Goal: Information Seeking & Learning: Learn about a topic

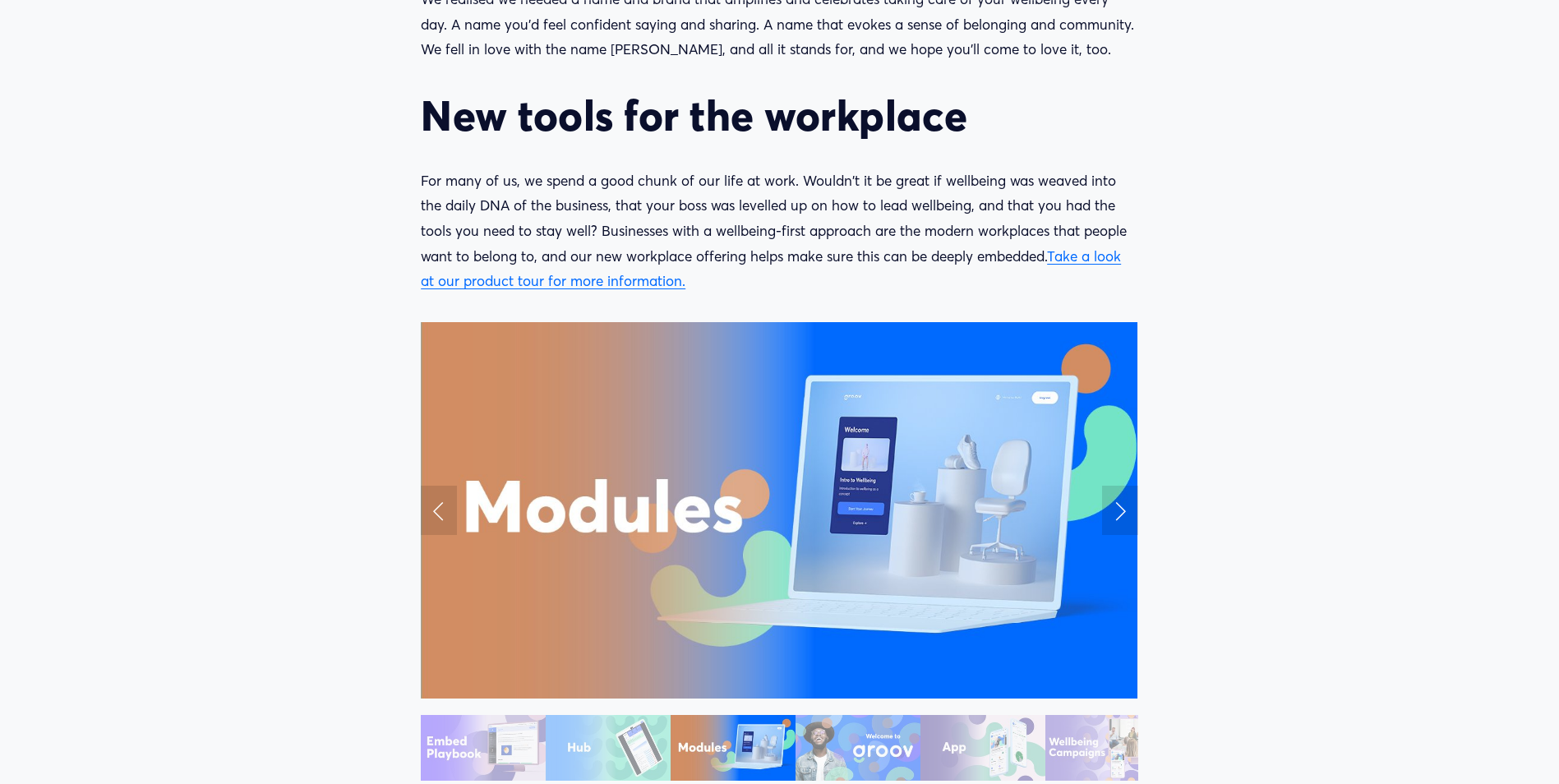
scroll to position [1642, 0]
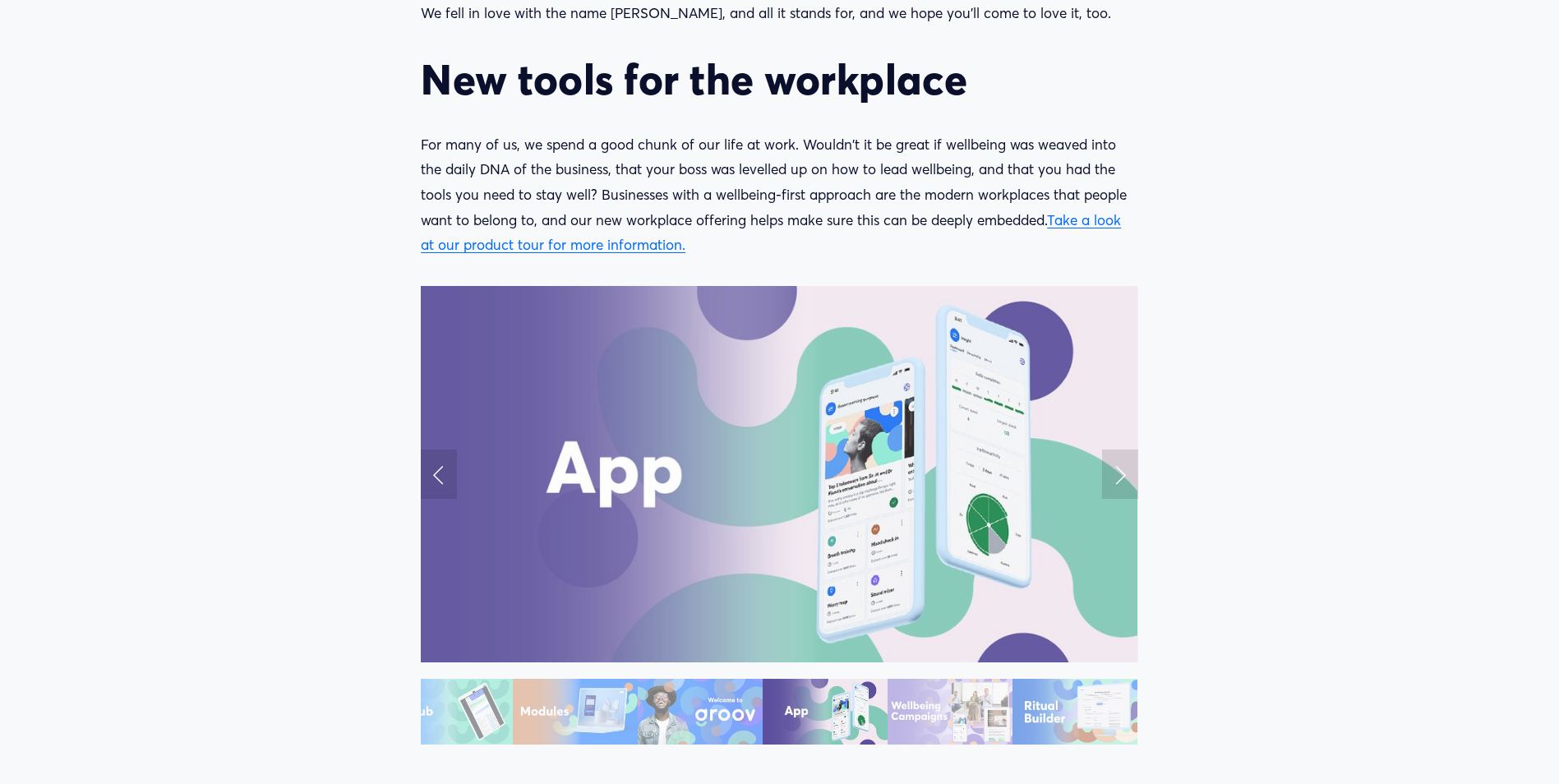
click at [586, 244] on link "Take a look at our product tour for more information." at bounding box center [770, 232] width 700 height 42
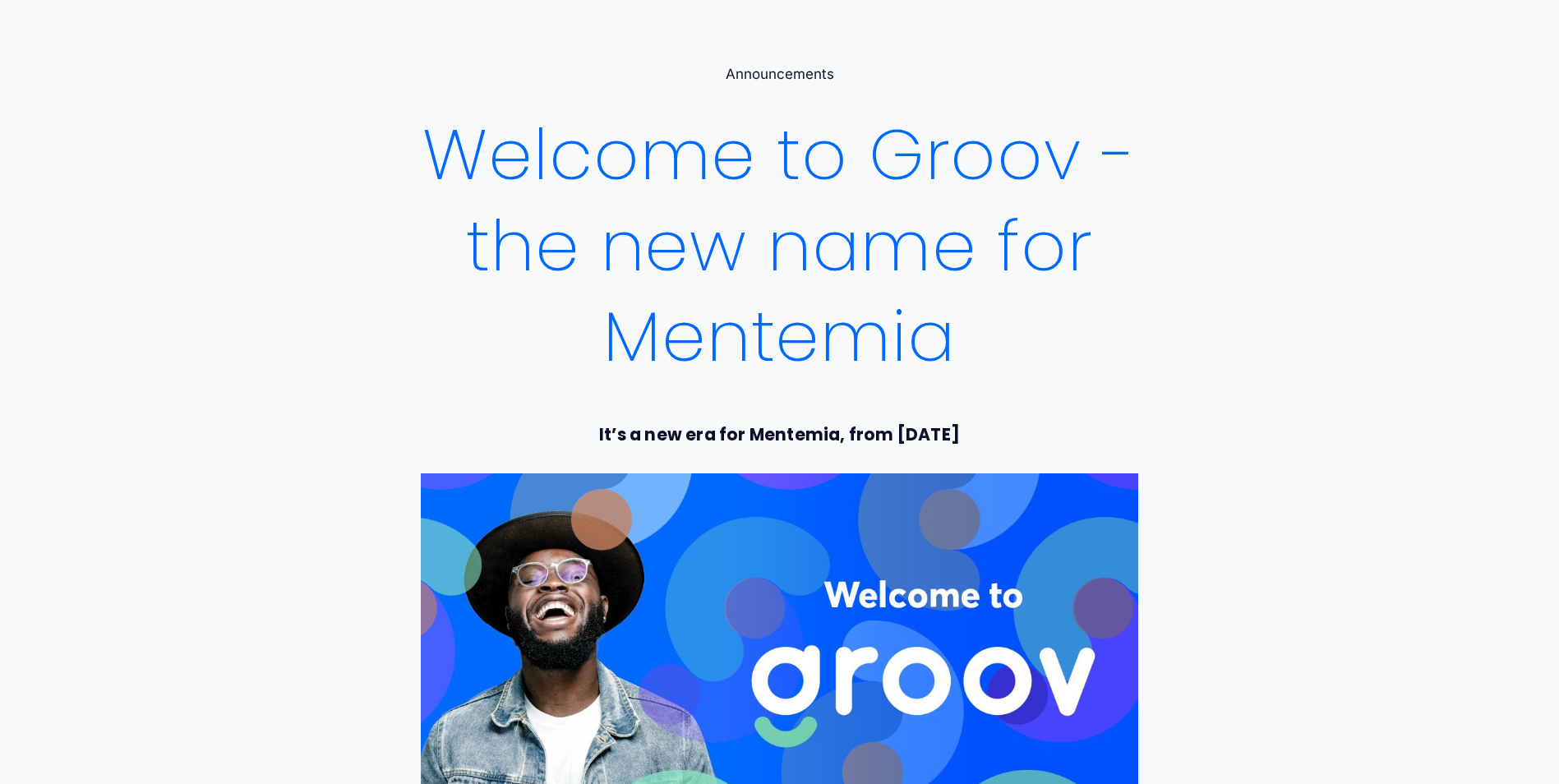
scroll to position [0, 0]
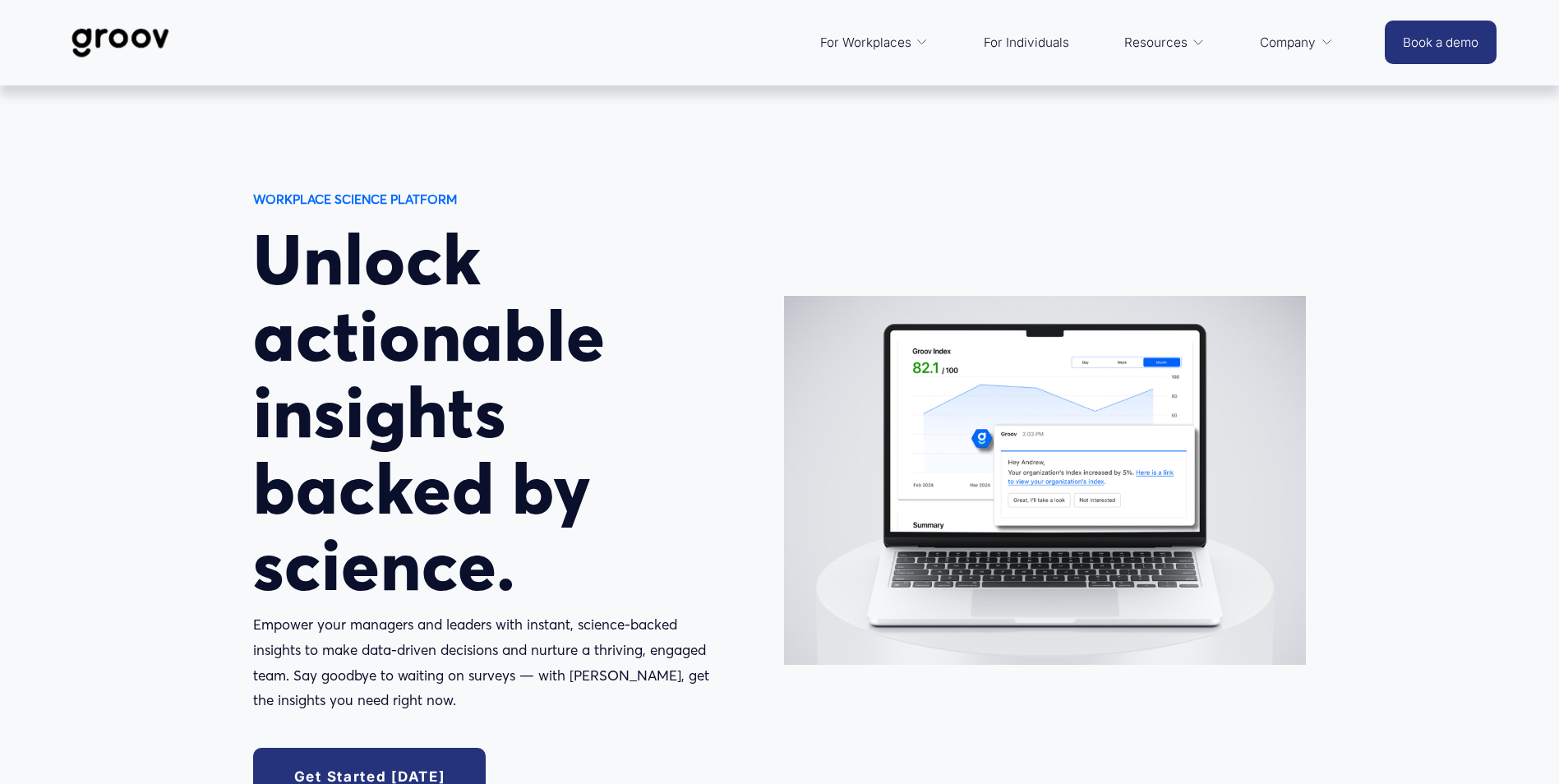
click at [882, 41] on span "For Workplaces" at bounding box center [865, 42] width 91 height 23
click at [907, 42] on span "For Workplaces" at bounding box center [865, 42] width 91 height 23
click at [1101, 184] on div "WORKPLACE SCIENCE PLATFORM Unlock actionable insights backed by science. Empowe…" at bounding box center [779, 514] width 1559 height 857
click at [1040, 41] on link "For Individuals" at bounding box center [1027, 43] width 102 height 40
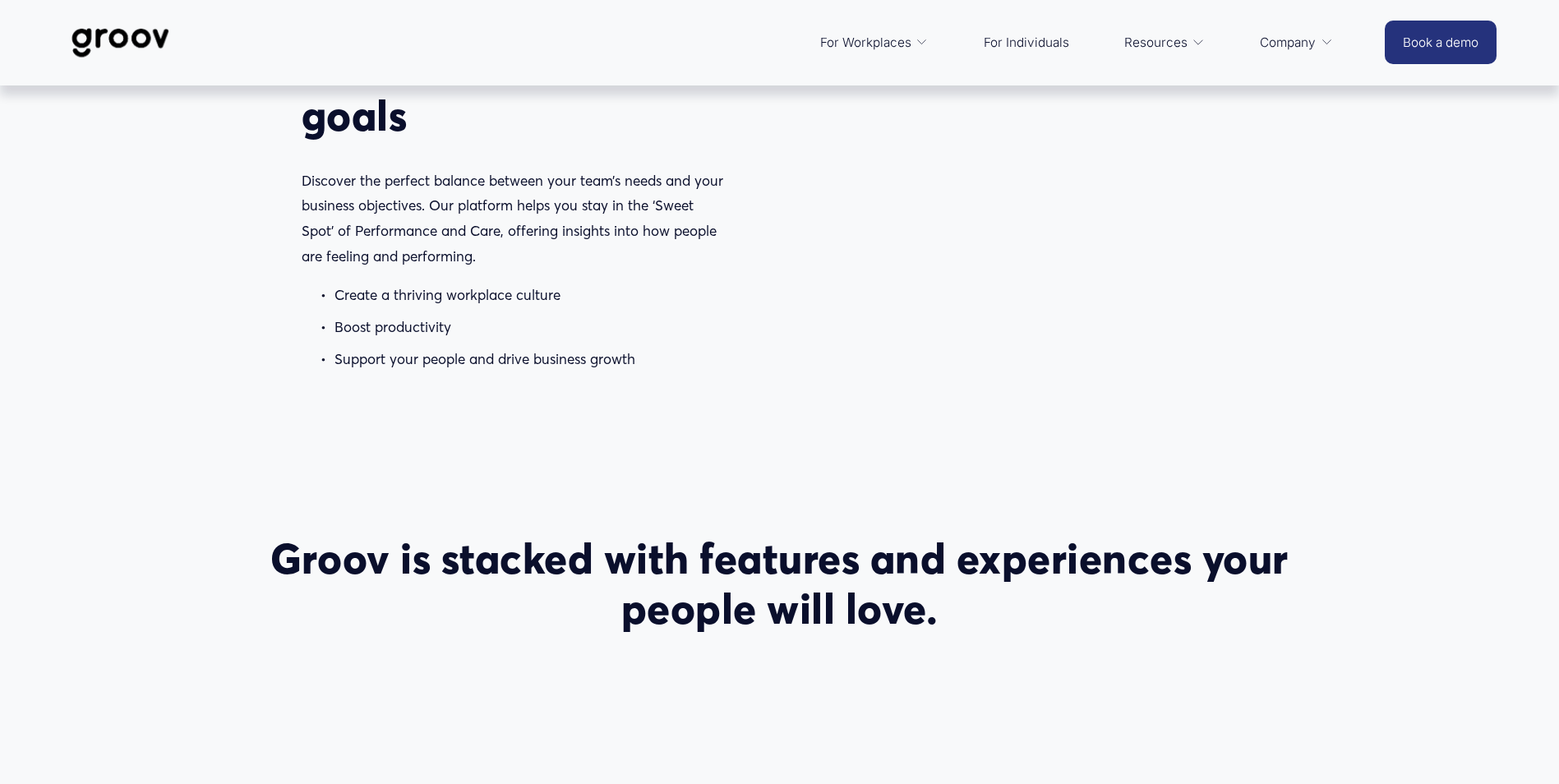
scroll to position [2001, 0]
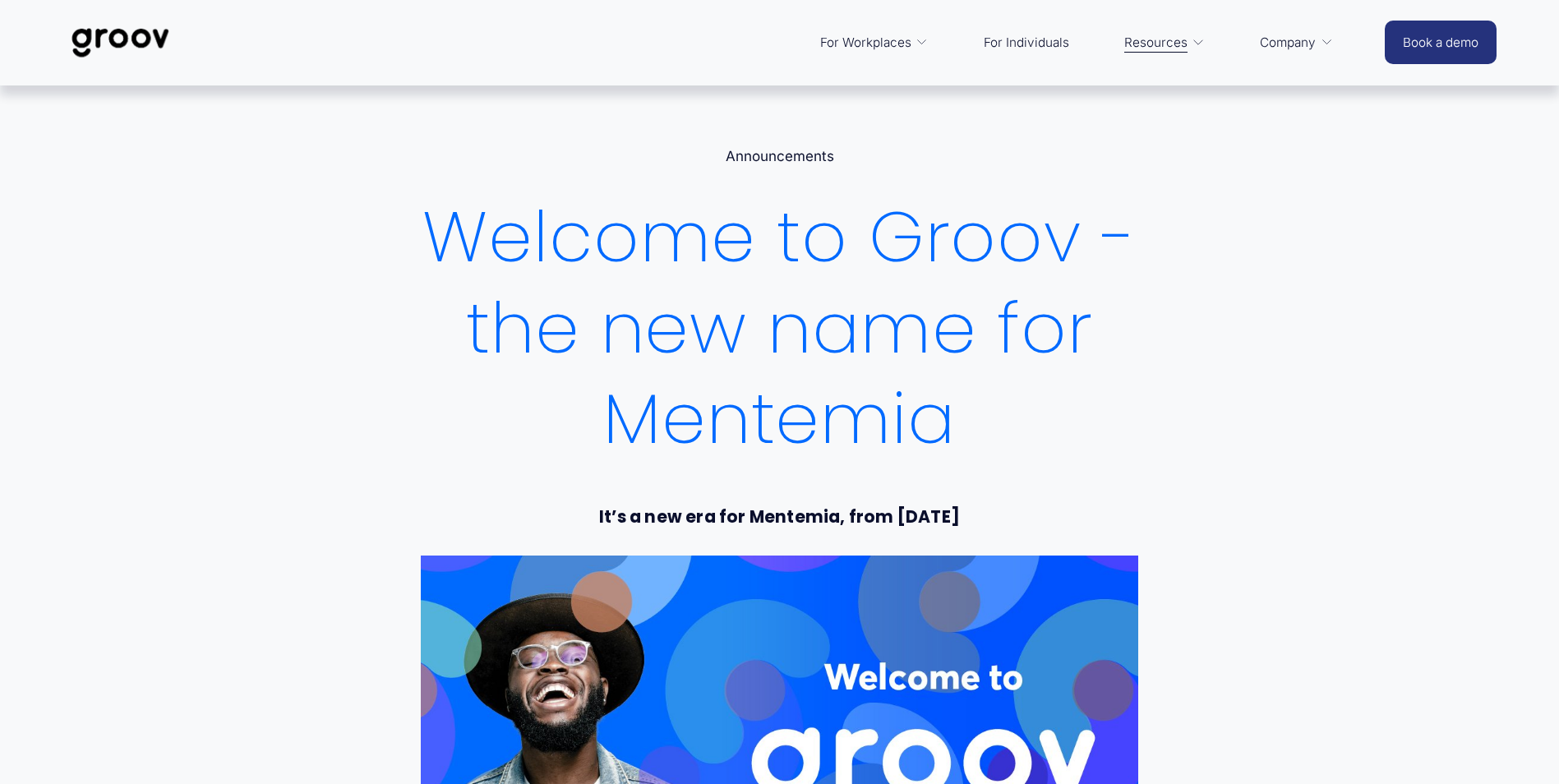
click at [1021, 36] on link "For Individuals" at bounding box center [1027, 43] width 102 height 40
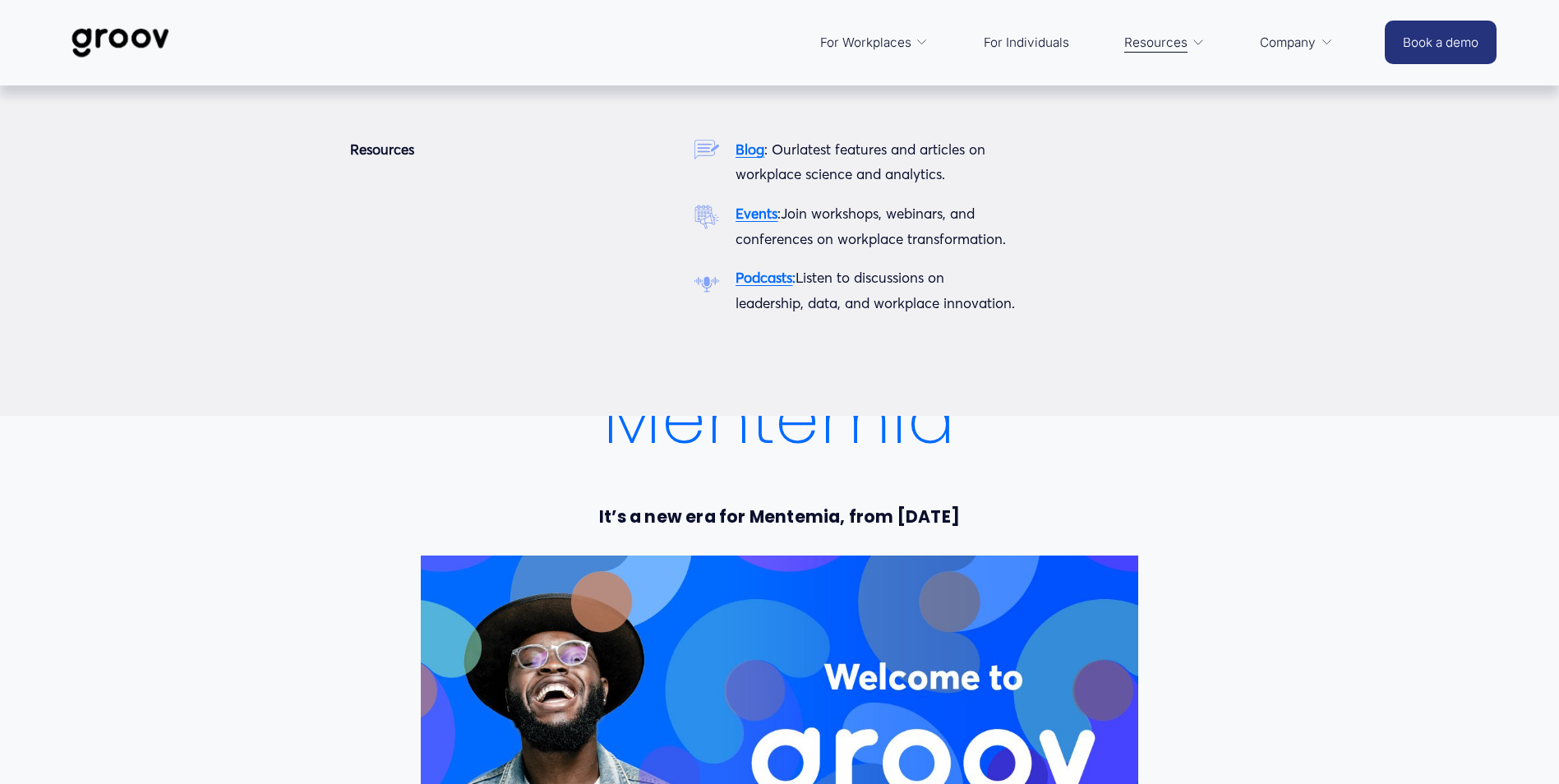
click at [758, 216] on strong "Events" at bounding box center [757, 213] width 42 height 17
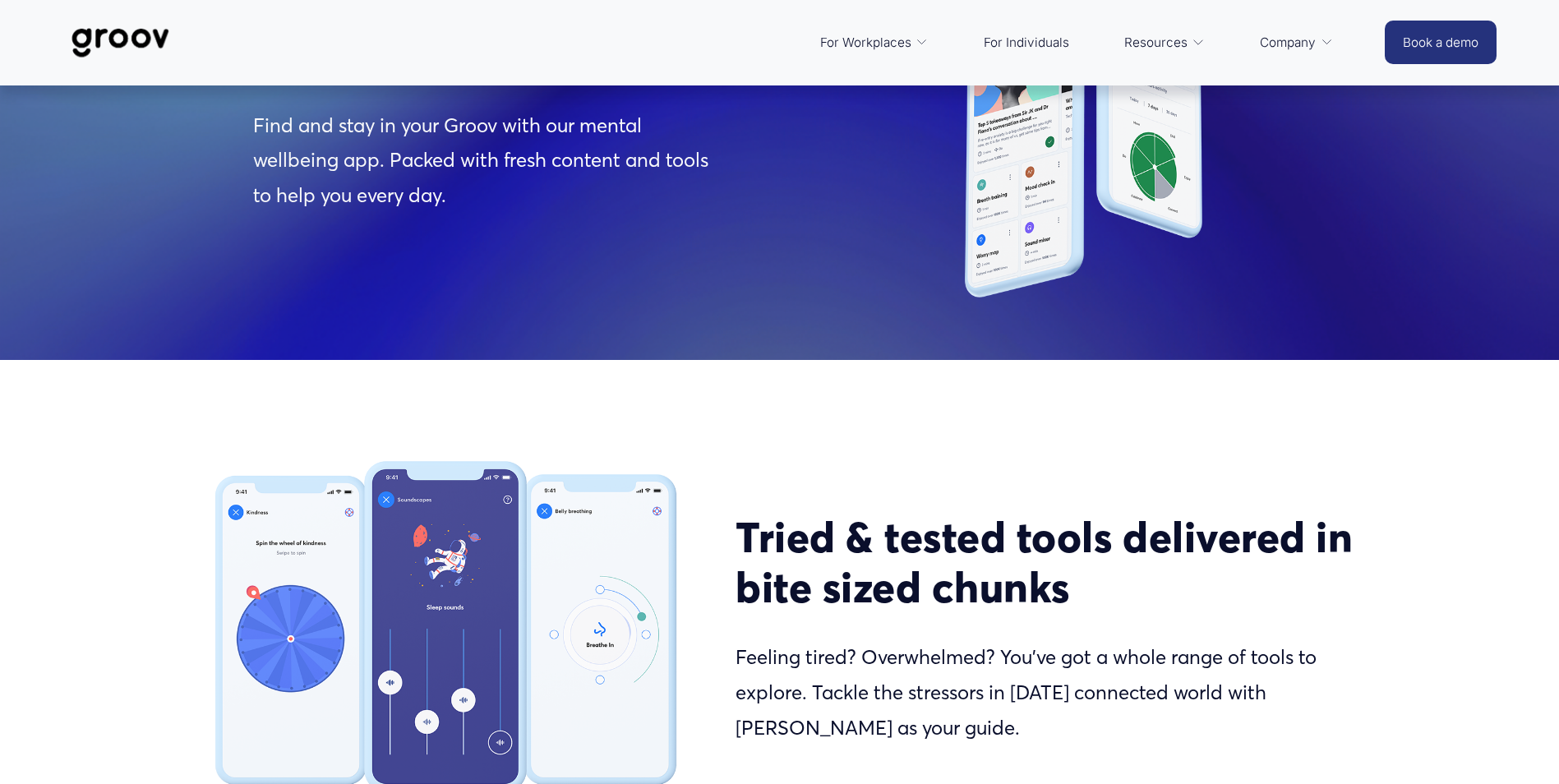
scroll to position [1850, 0]
